Goal: Information Seeking & Learning: Check status

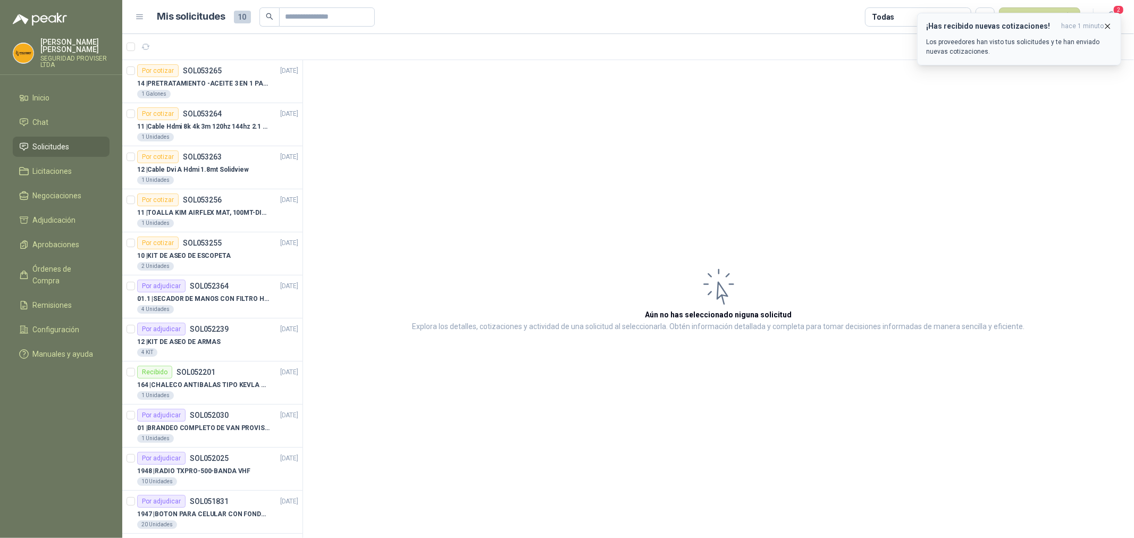
scroll to position [10, 0]
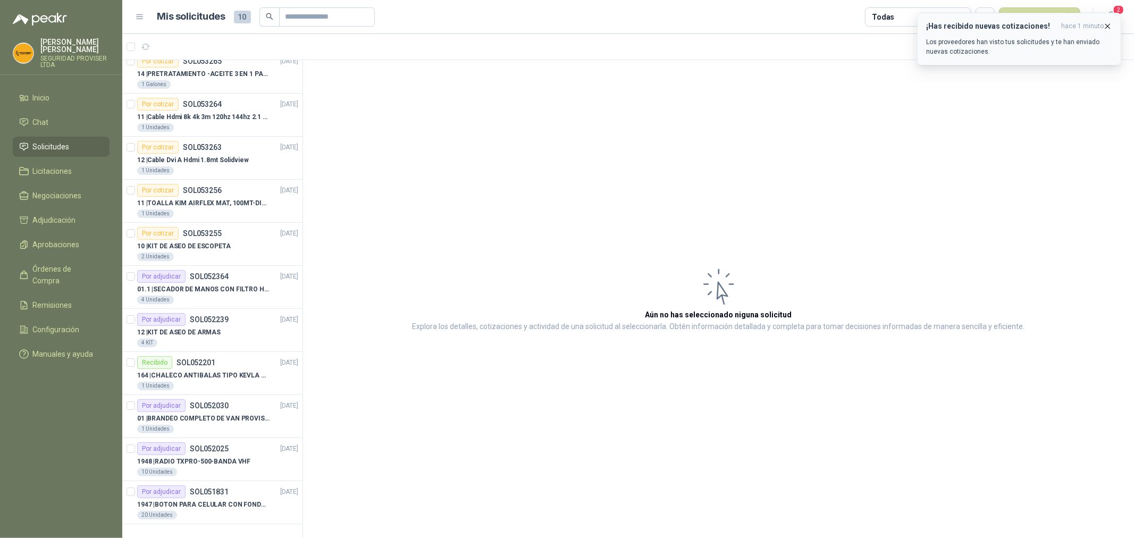
click at [1107, 27] on icon "button" at bounding box center [1107, 26] width 9 height 9
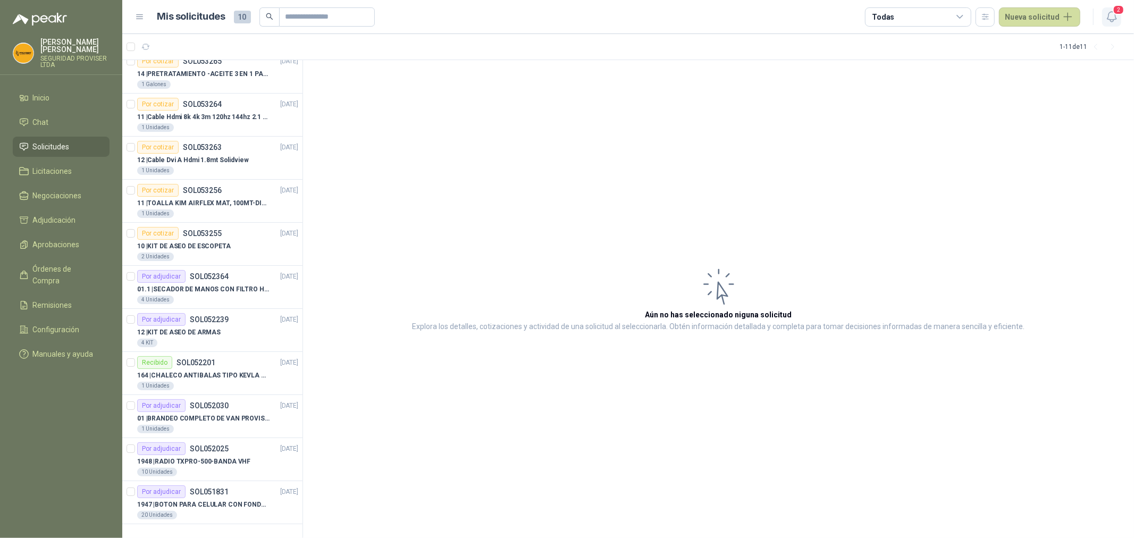
click at [1113, 13] on icon "button" at bounding box center [1111, 16] width 13 height 13
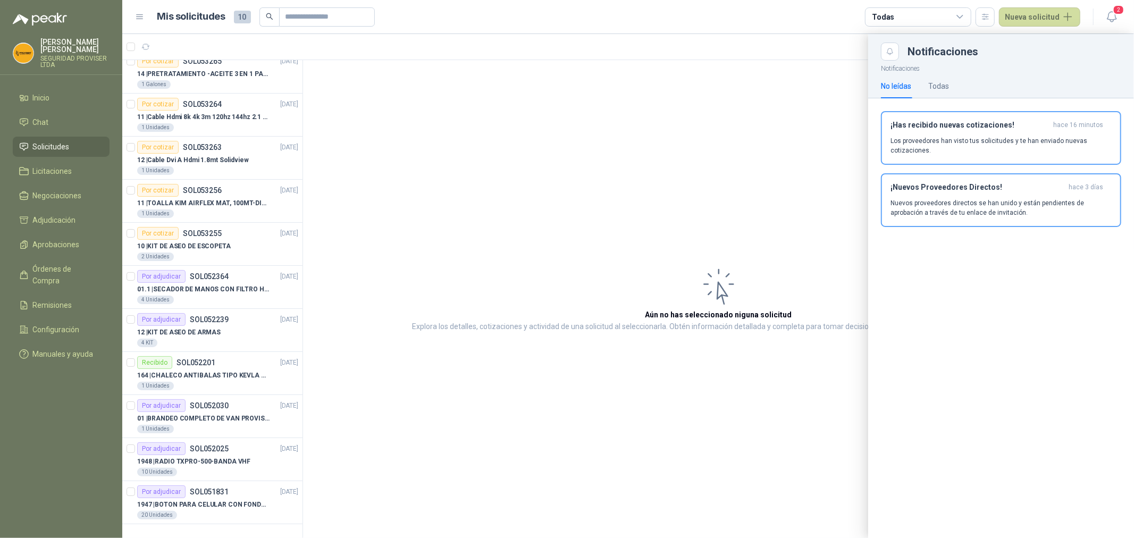
click at [240, 299] on div at bounding box center [627, 286] width 1011 height 504
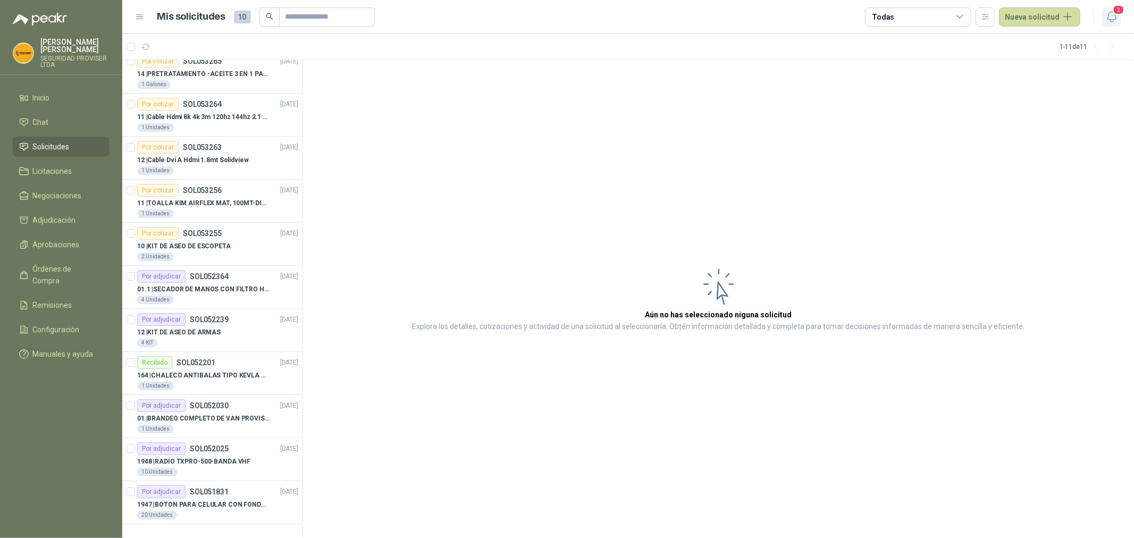
click at [1113, 11] on span "2" at bounding box center [1118, 10] width 12 height 10
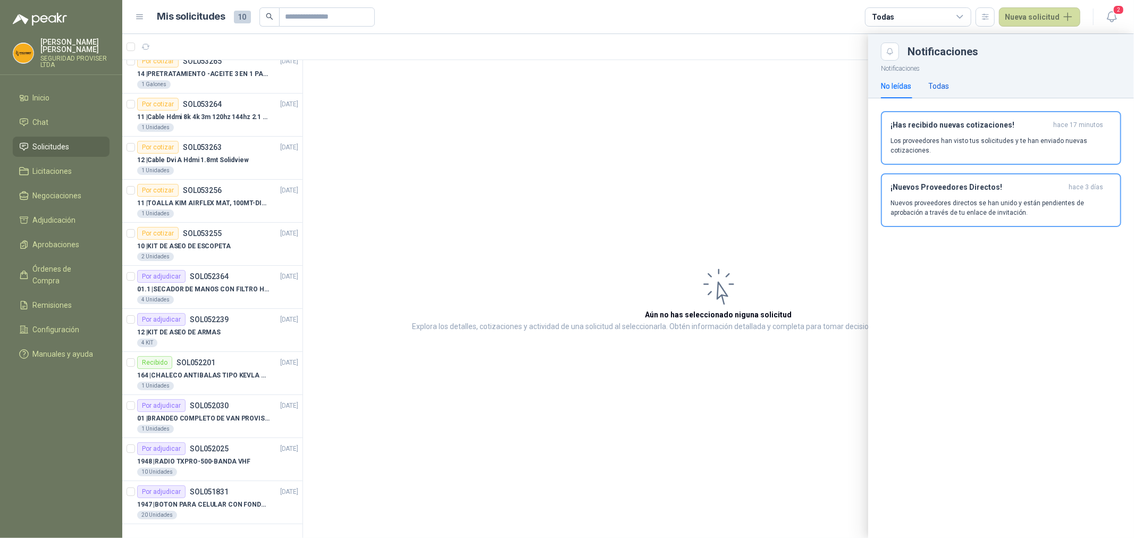
click at [938, 80] on div "Todas" at bounding box center [938, 86] width 21 height 12
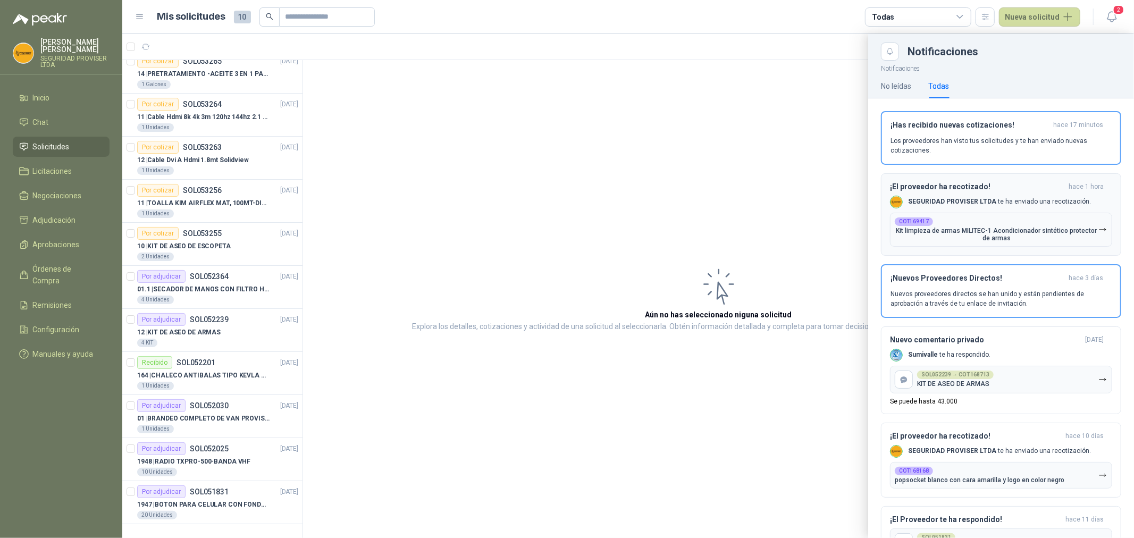
click at [1006, 229] on p "Kit limpieza de armas MILITEC-1 Acondicionador sintético protector de armas" at bounding box center [996, 234] width 204 height 15
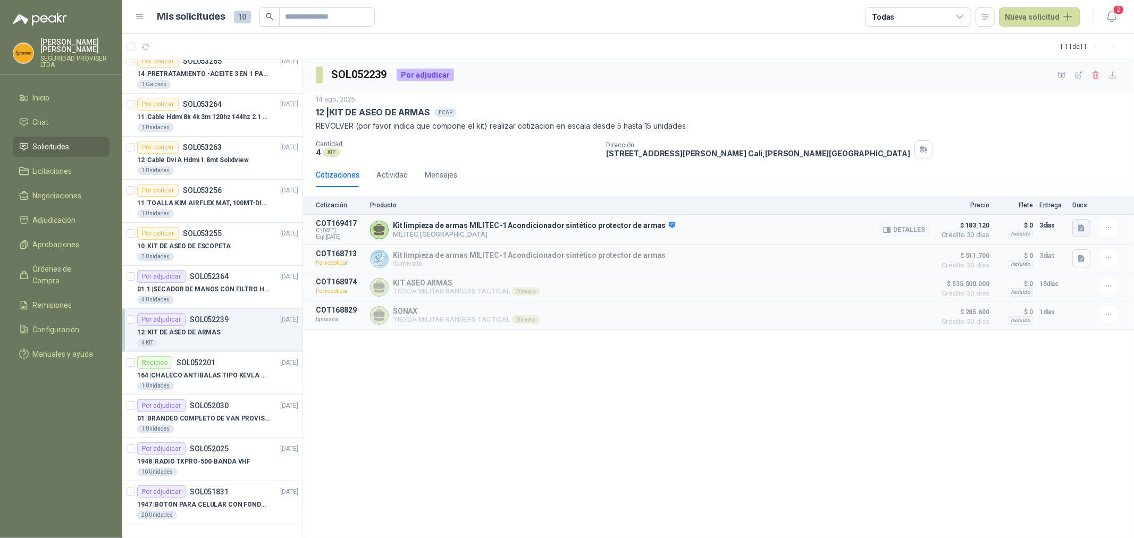
click at [1079, 224] on icon "button" at bounding box center [1081, 228] width 9 height 9
click at [1082, 233] on button "button" at bounding box center [1081, 228] width 18 height 18
click at [1086, 231] on button "button" at bounding box center [1081, 228] width 18 height 18
click at [1064, 209] on button "image.png" at bounding box center [1060, 204] width 46 height 11
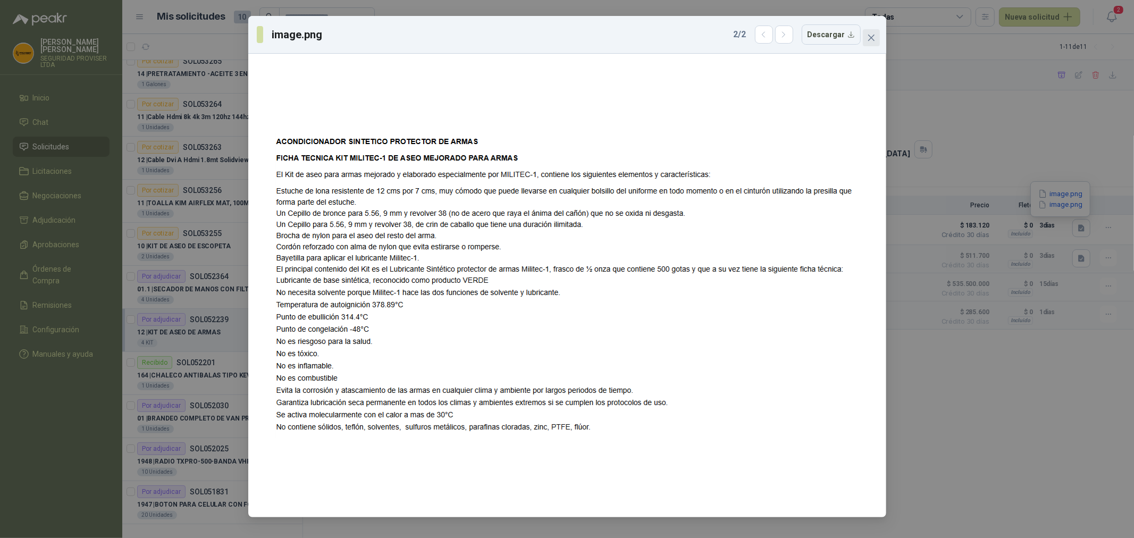
click at [872, 38] on icon "close" at bounding box center [871, 37] width 9 height 9
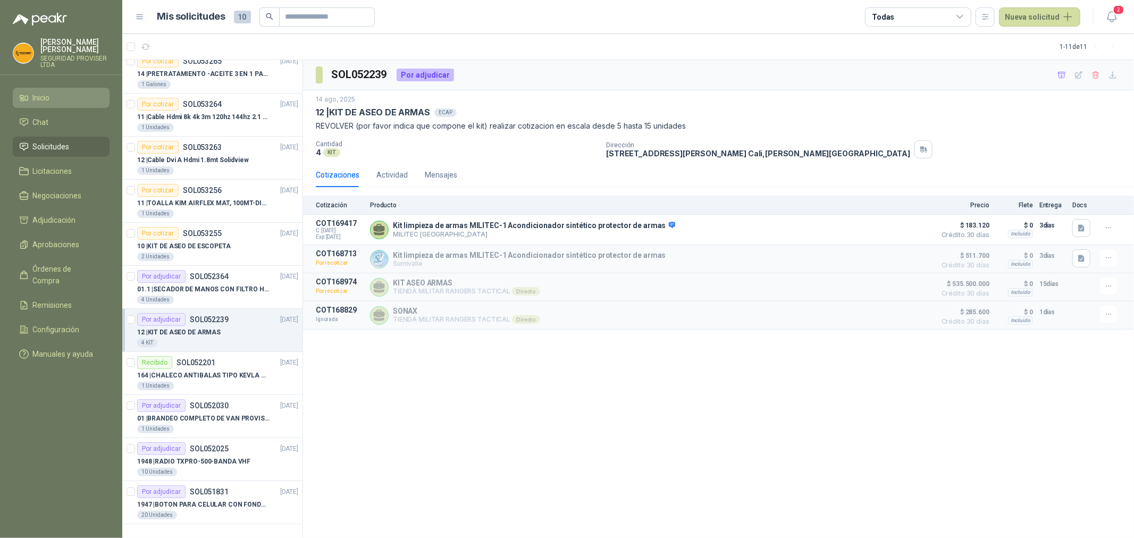
click at [57, 101] on li "Inicio" at bounding box center [61, 98] width 84 height 12
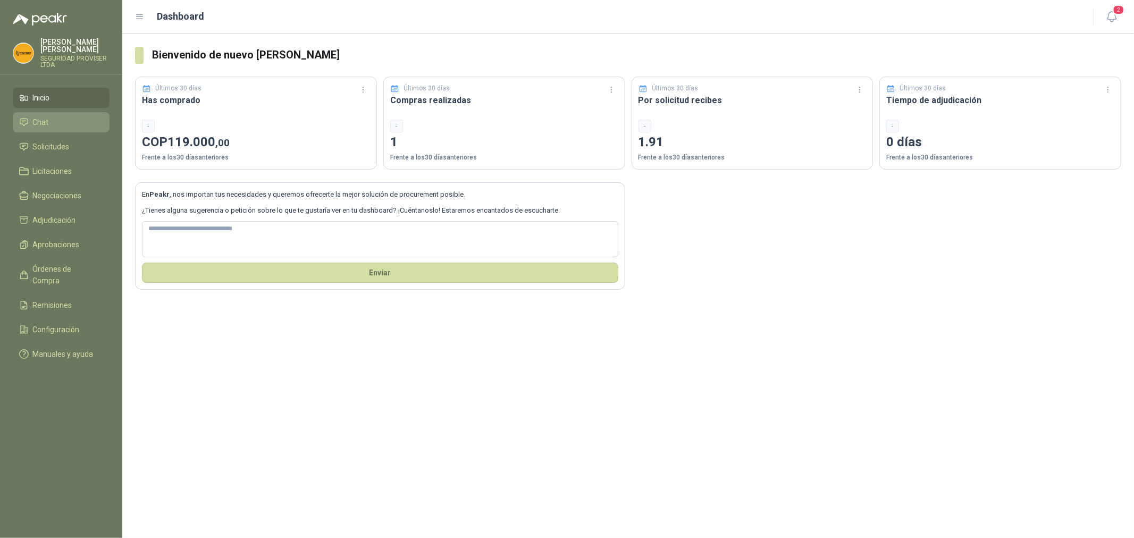
click at [65, 124] on li "Chat" at bounding box center [61, 122] width 84 height 12
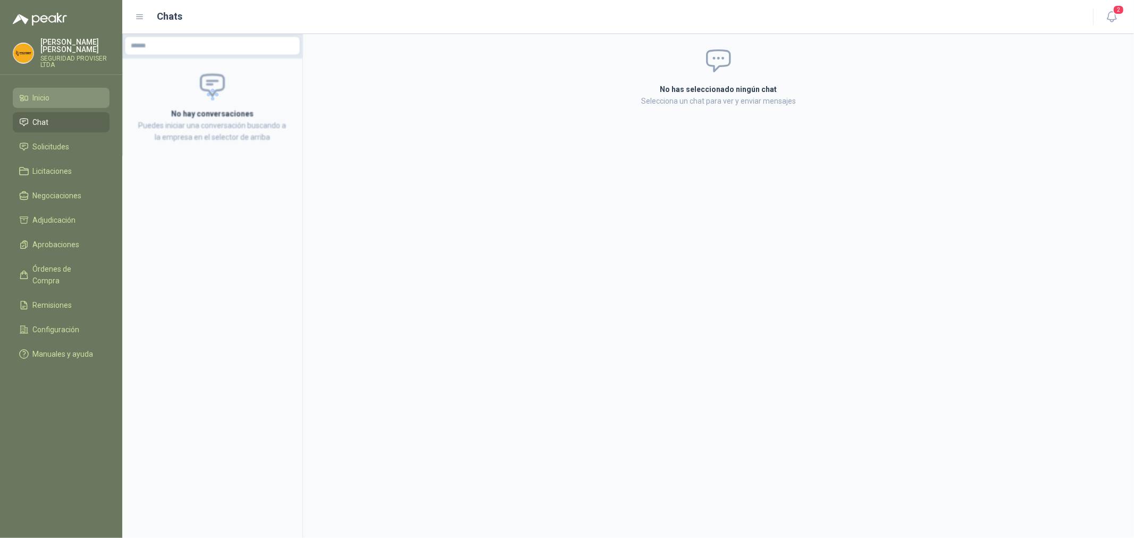
click at [64, 98] on li "Inicio" at bounding box center [61, 98] width 84 height 12
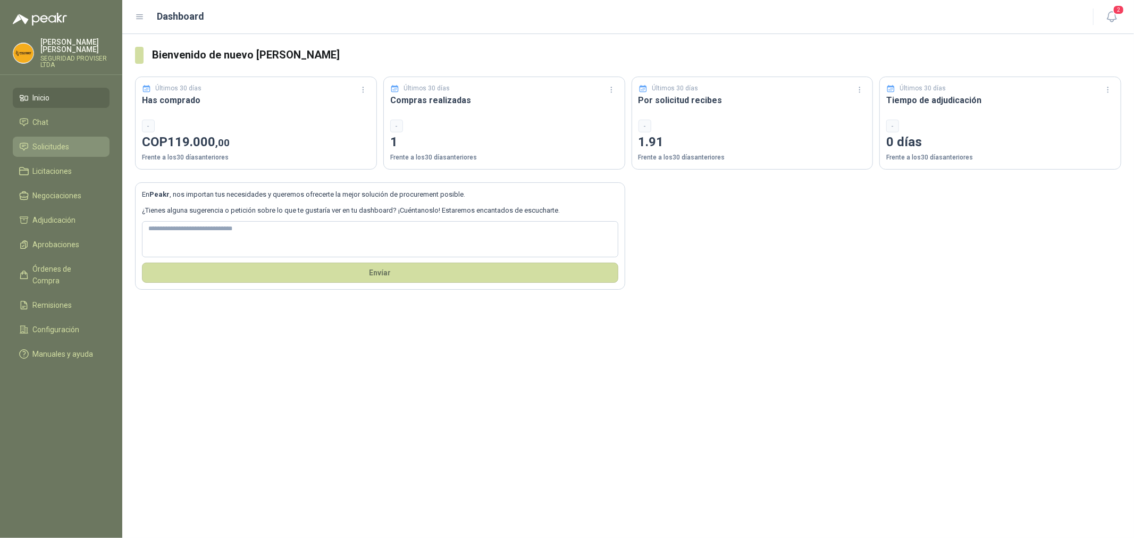
click at [62, 139] on link "Solicitudes" at bounding box center [61, 147] width 97 height 20
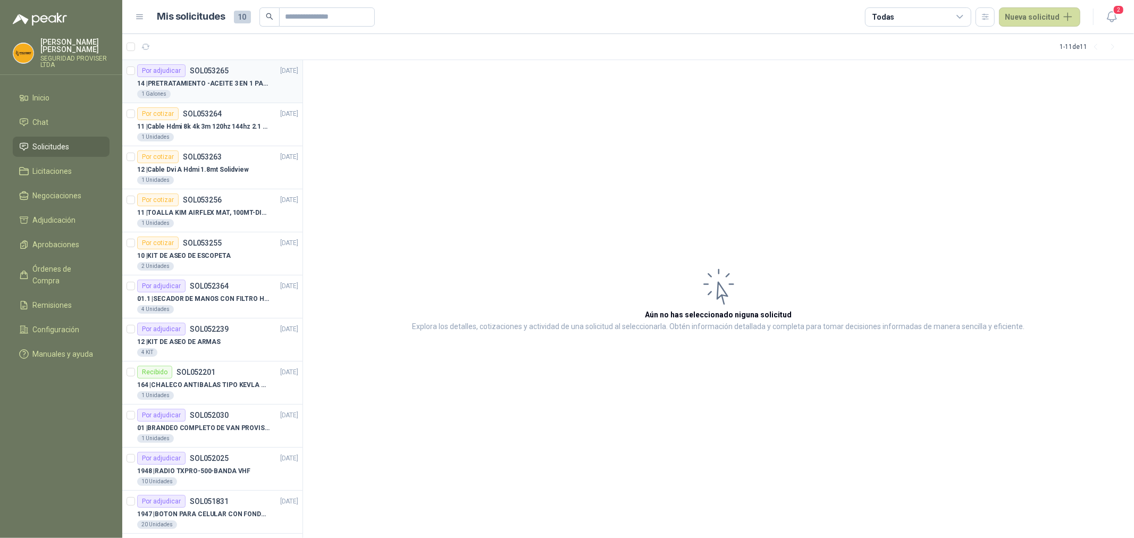
click at [200, 86] on p "14 | PRETRATAMIENTO -ACEITE 3 EN 1 PARA ARMAMENTO" at bounding box center [203, 84] width 132 height 10
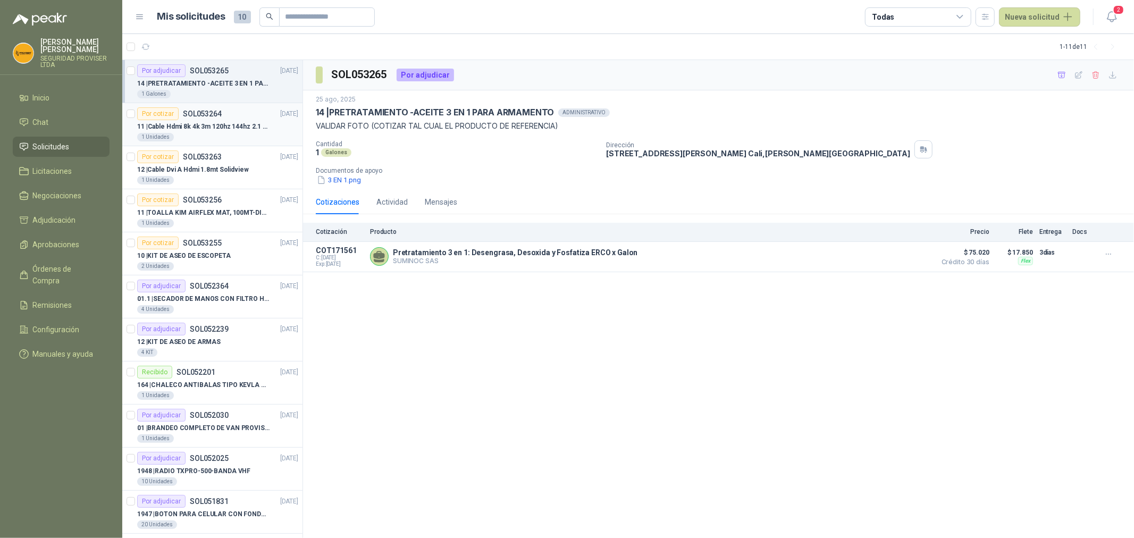
click at [234, 135] on div "1 Unidades" at bounding box center [217, 137] width 161 height 9
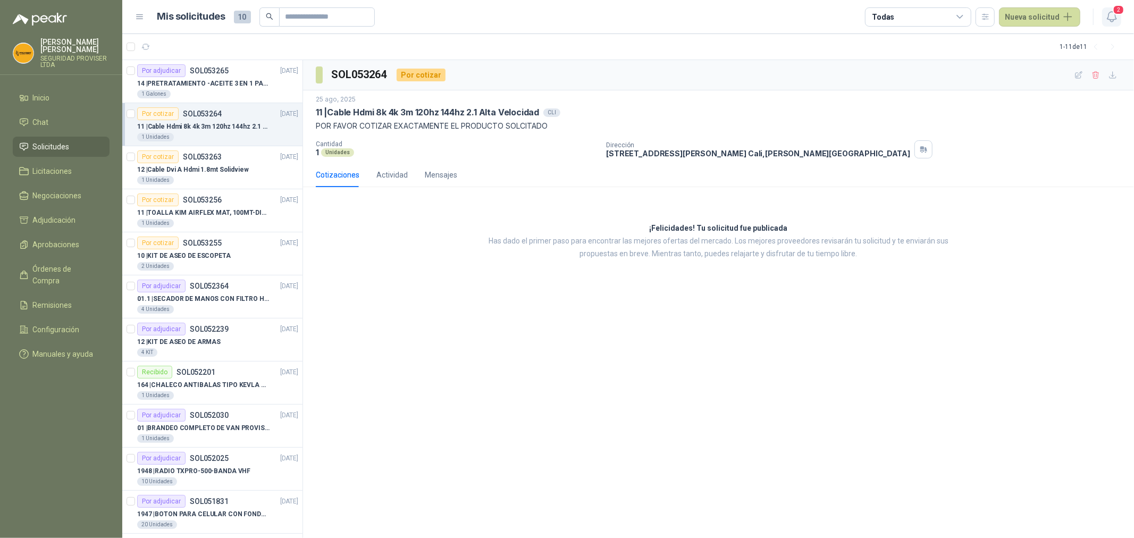
click at [1120, 16] on button "2" at bounding box center [1111, 16] width 19 height 19
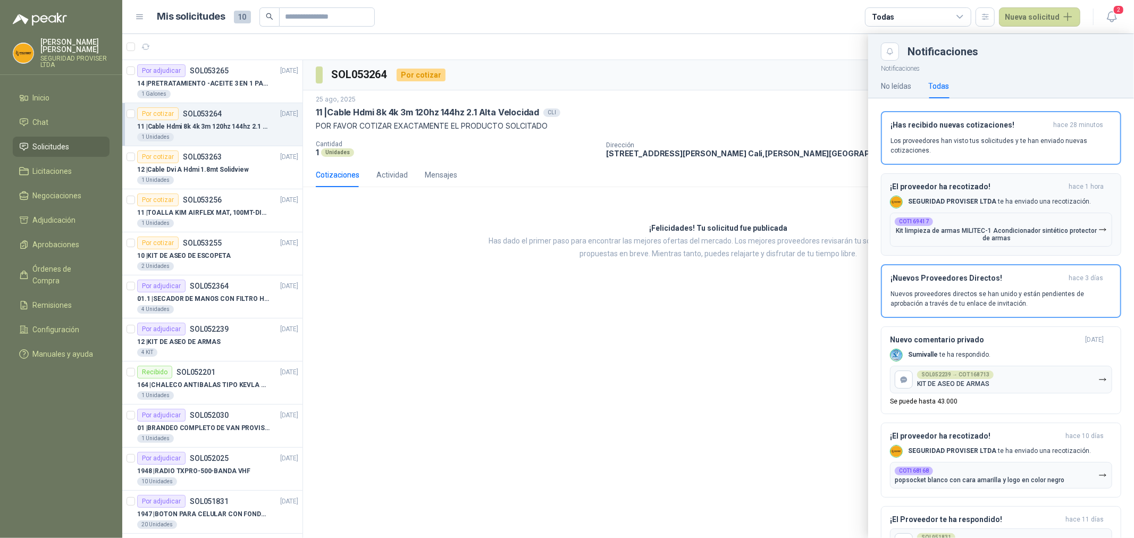
click at [1019, 225] on div "COT169417 Kit limpieza [PERSON_NAME] MILITEC-1 Acondicionador sintético protect…" at bounding box center [996, 229] width 204 height 24
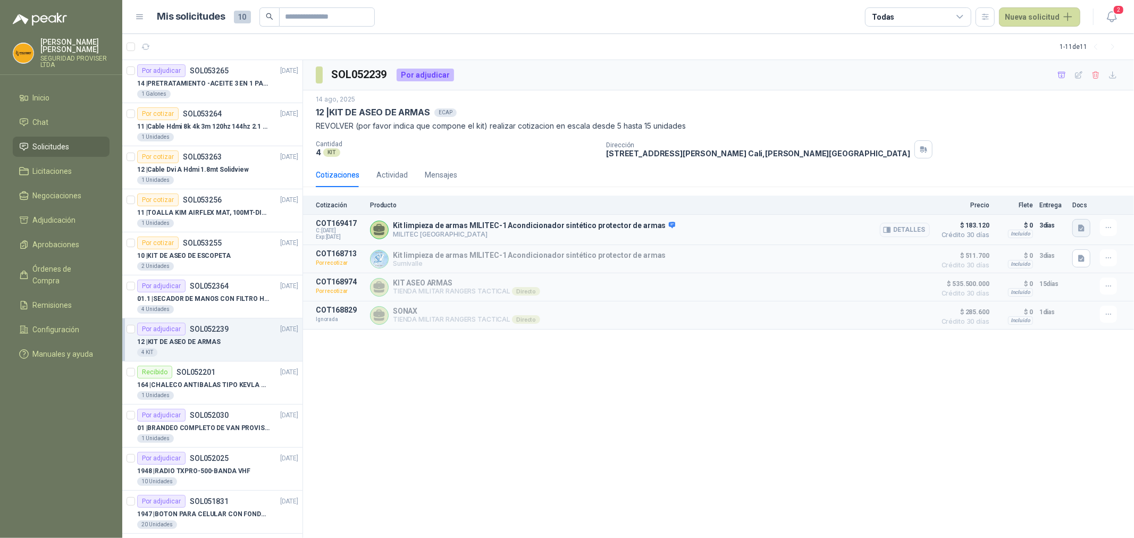
click at [1078, 225] on icon "button" at bounding box center [1081, 227] width 6 height 7
click at [773, 177] on div "Cotizaciones Actividad Mensajes" at bounding box center [718, 175] width 805 height 24
click at [1102, 19] on button "2" at bounding box center [1111, 16] width 19 height 19
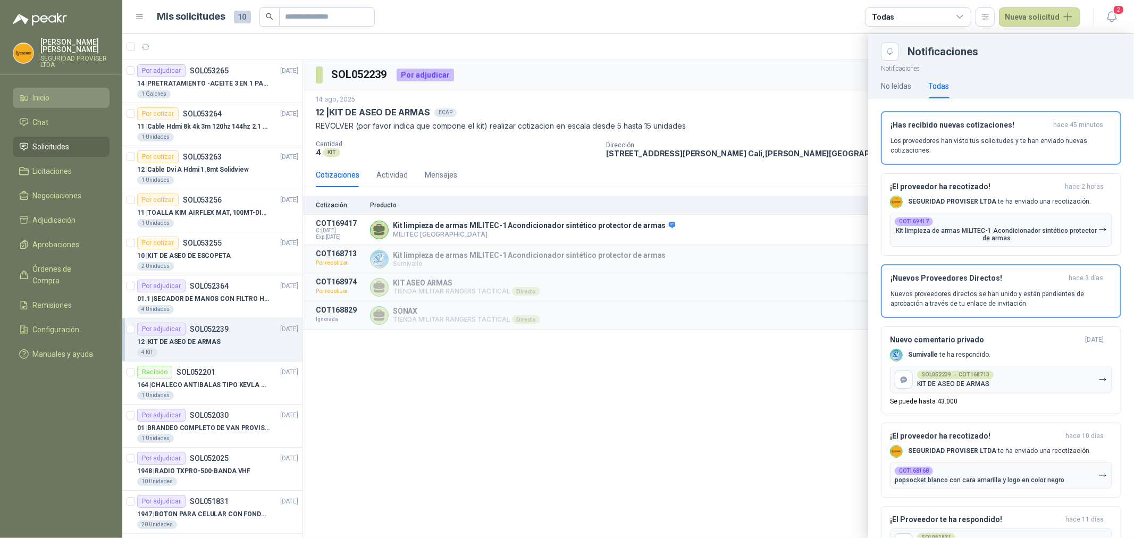
click at [65, 92] on li "Inicio" at bounding box center [61, 98] width 84 height 12
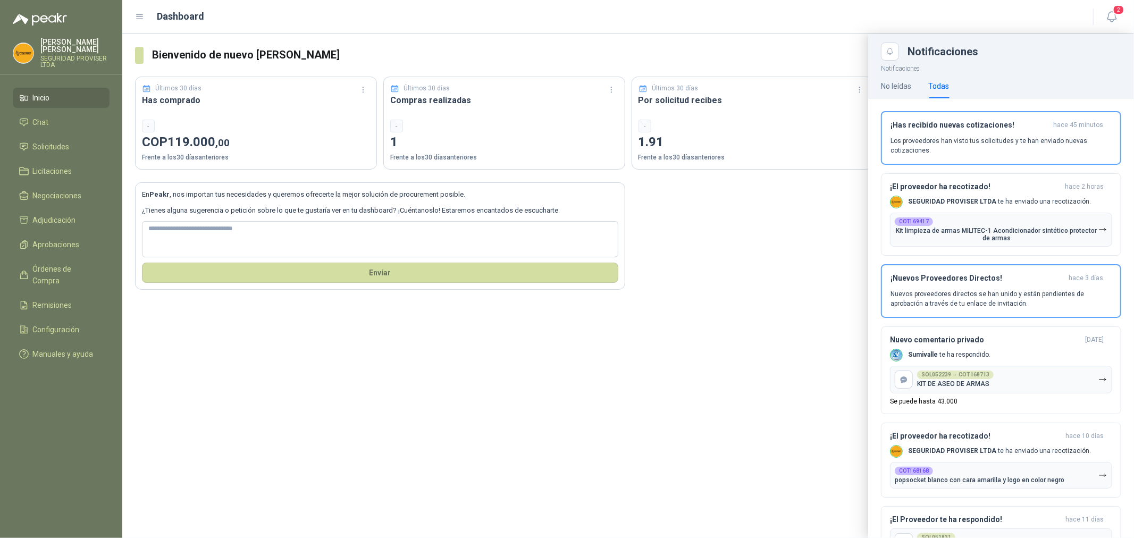
click at [1124, 11] on header "Dashboard 2" at bounding box center [627, 17] width 1011 height 34
click at [1107, 12] on icon "button" at bounding box center [1111, 16] width 13 height 13
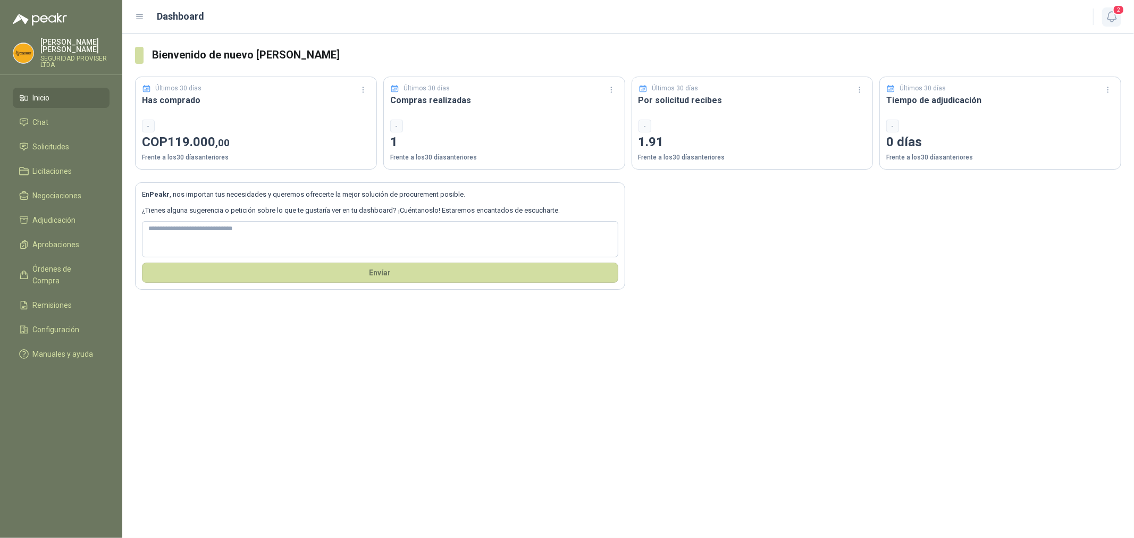
click at [1109, 10] on icon "button" at bounding box center [1111, 16] width 13 height 13
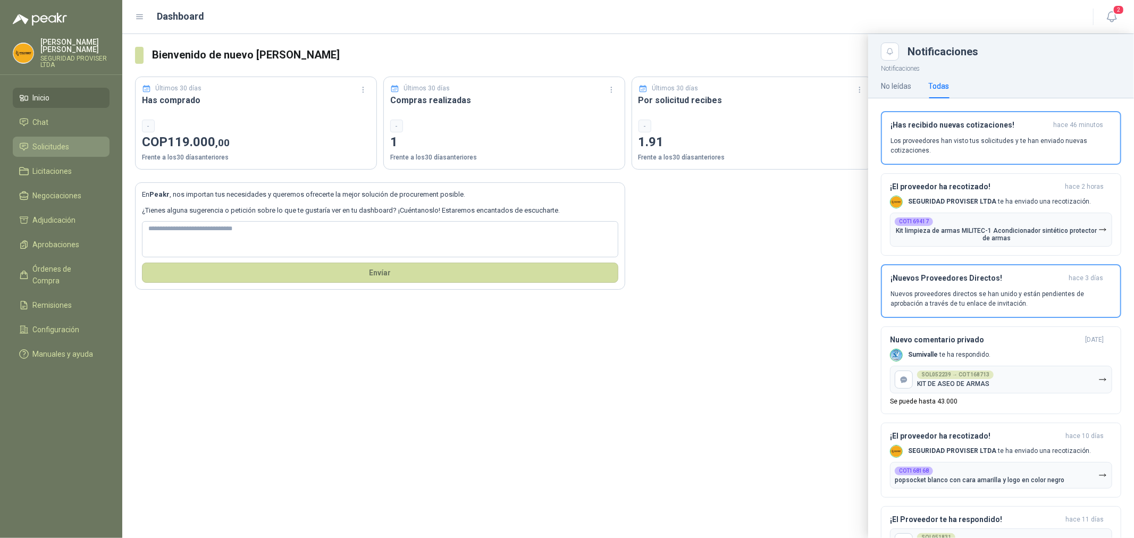
click at [66, 148] on span "Solicitudes" at bounding box center [51, 147] width 37 height 12
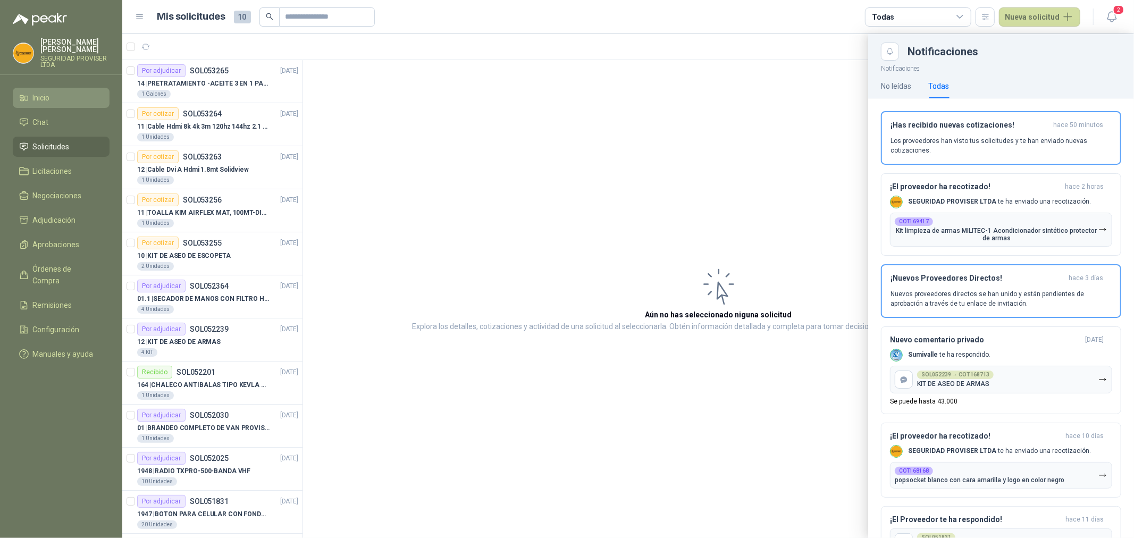
click at [48, 101] on span "Inicio" at bounding box center [41, 98] width 17 height 12
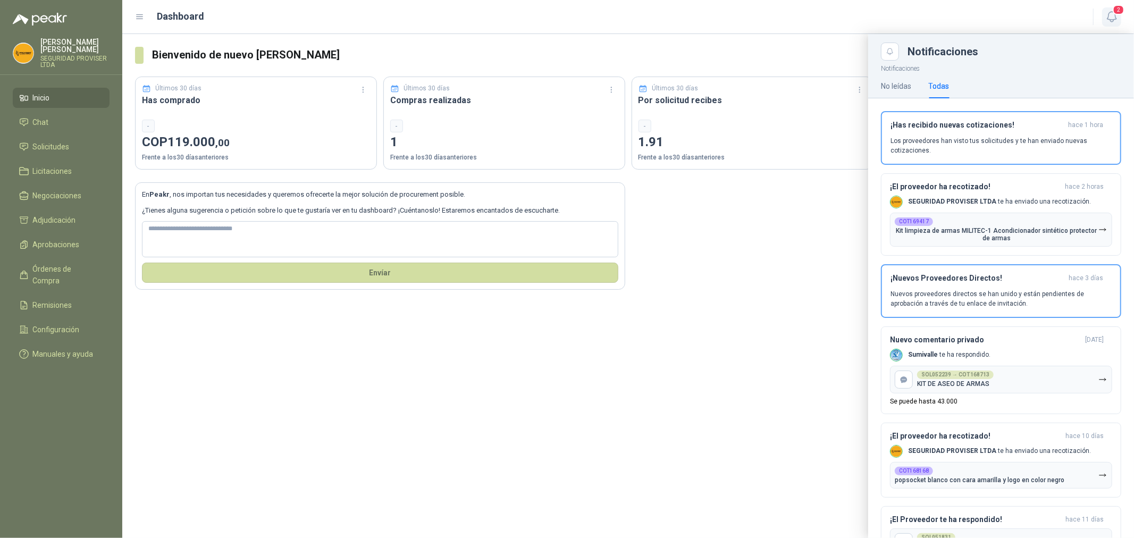
click at [1116, 13] on span "2" at bounding box center [1118, 10] width 12 height 10
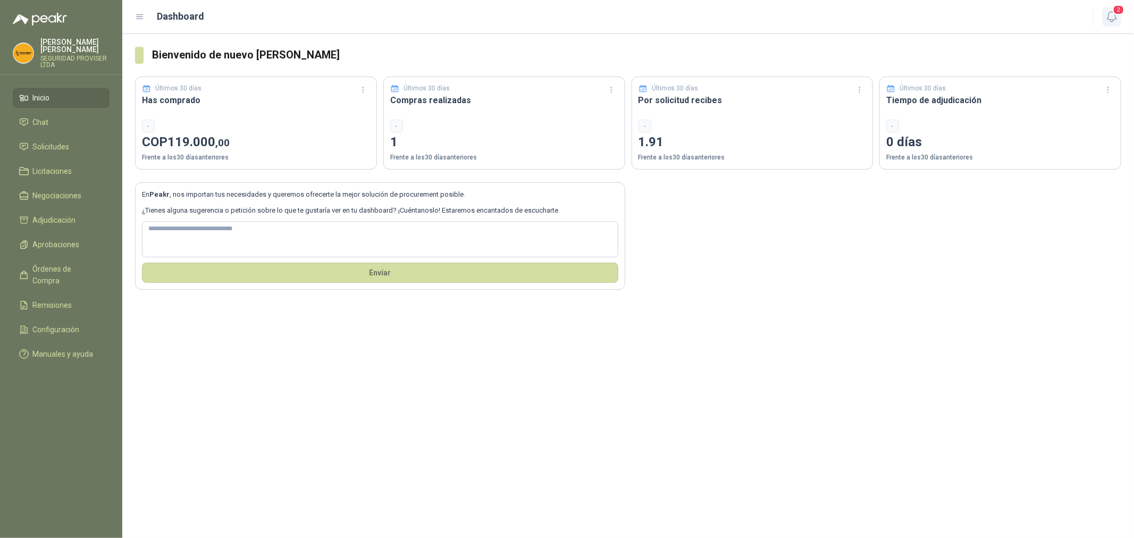
click at [1114, 13] on span "2" at bounding box center [1118, 10] width 12 height 10
